Goal: Information Seeking & Learning: Learn about a topic

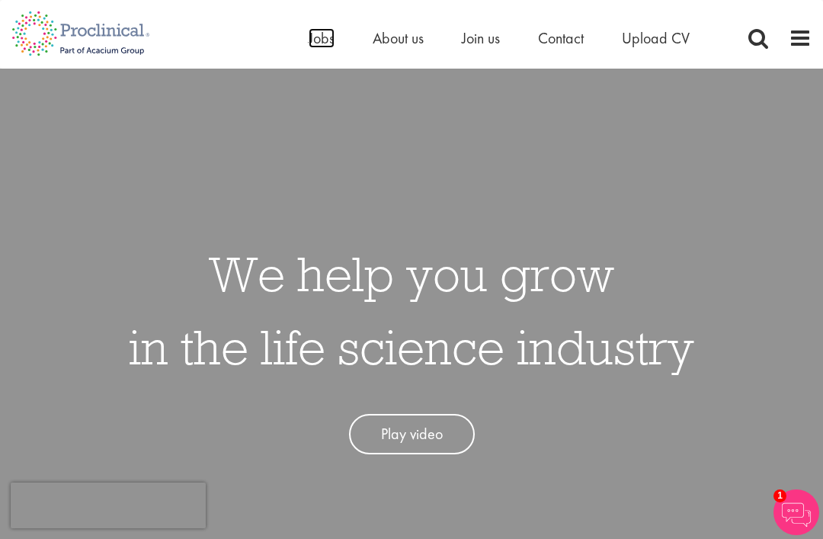
click at [325, 40] on span "Jobs" at bounding box center [322, 38] width 26 height 20
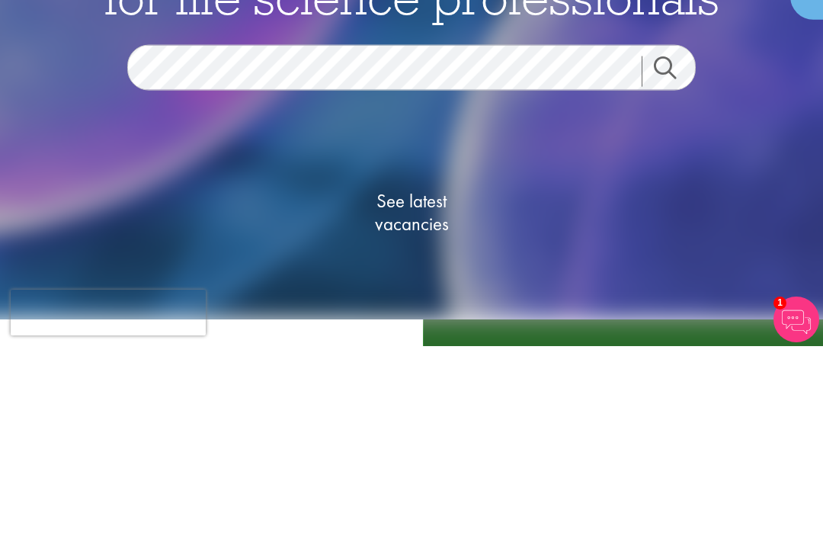
click at [674, 248] on link "Search" at bounding box center [675, 263] width 66 height 30
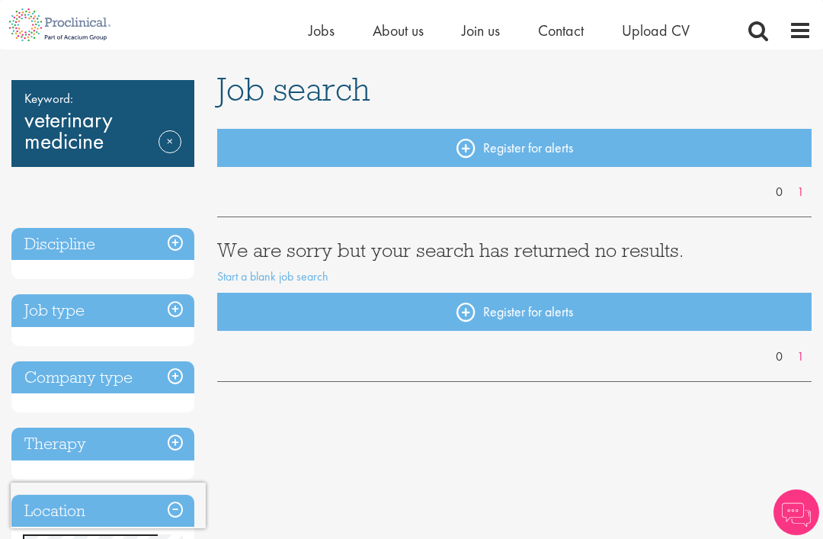
scroll to position [90, 0]
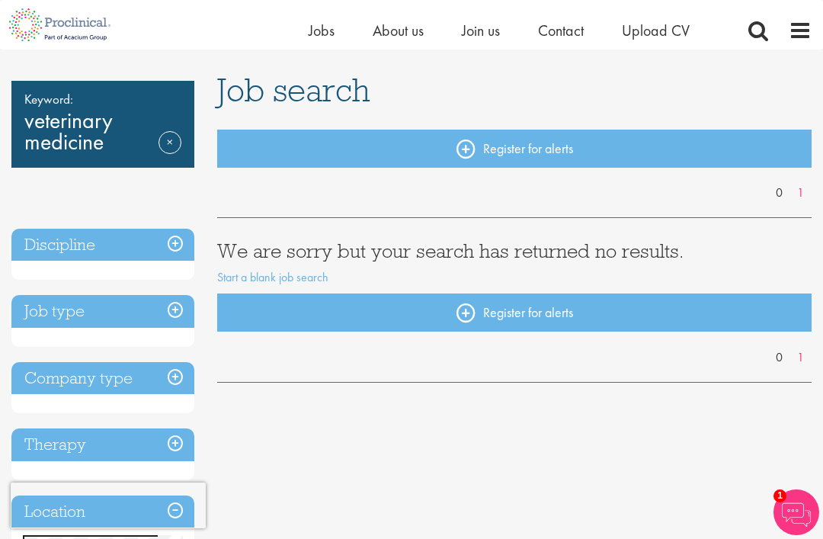
click at [158, 155] on link "Remove" at bounding box center [169, 153] width 23 height 44
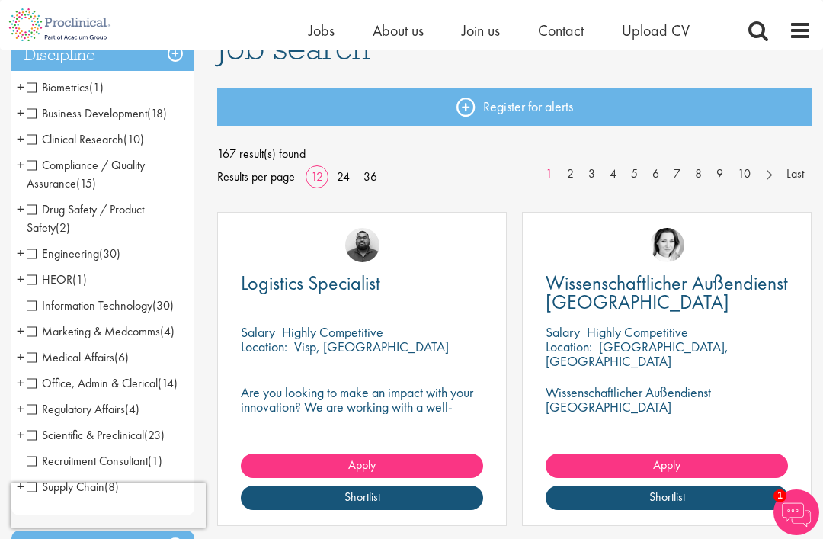
scroll to position [130, 0]
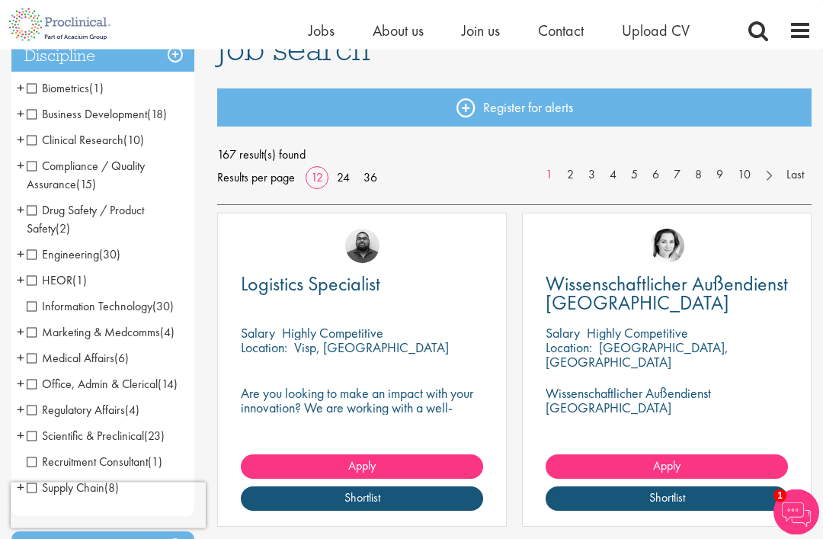
click at [42, 141] on span "Clinical Research" at bounding box center [75, 141] width 97 height 16
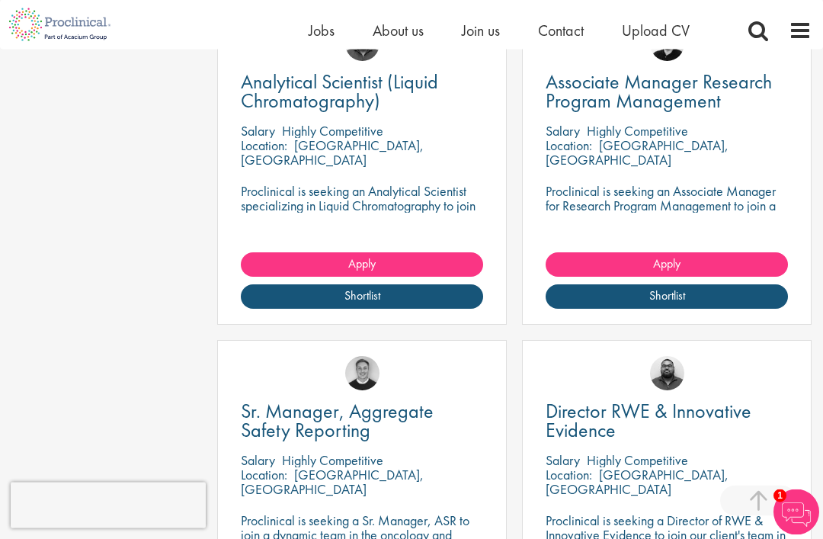
scroll to position [1364, 0]
